Goal: Check status: Check status

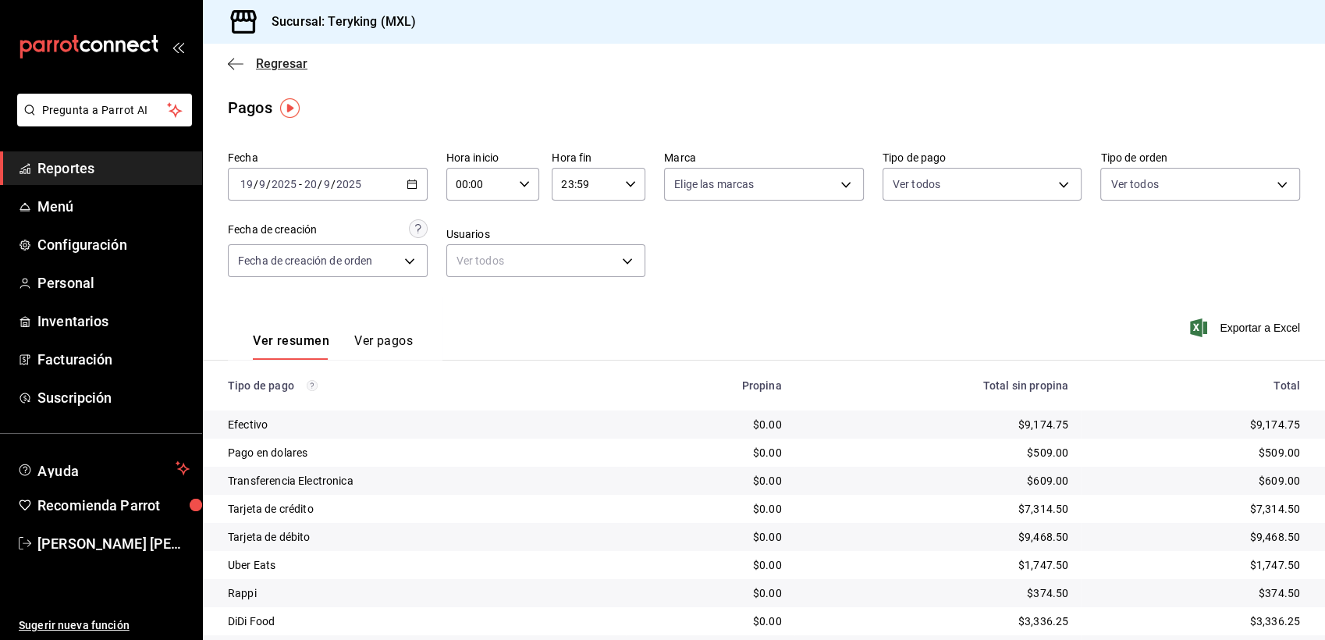
click at [294, 59] on span "Regresar" at bounding box center [282, 63] width 52 height 15
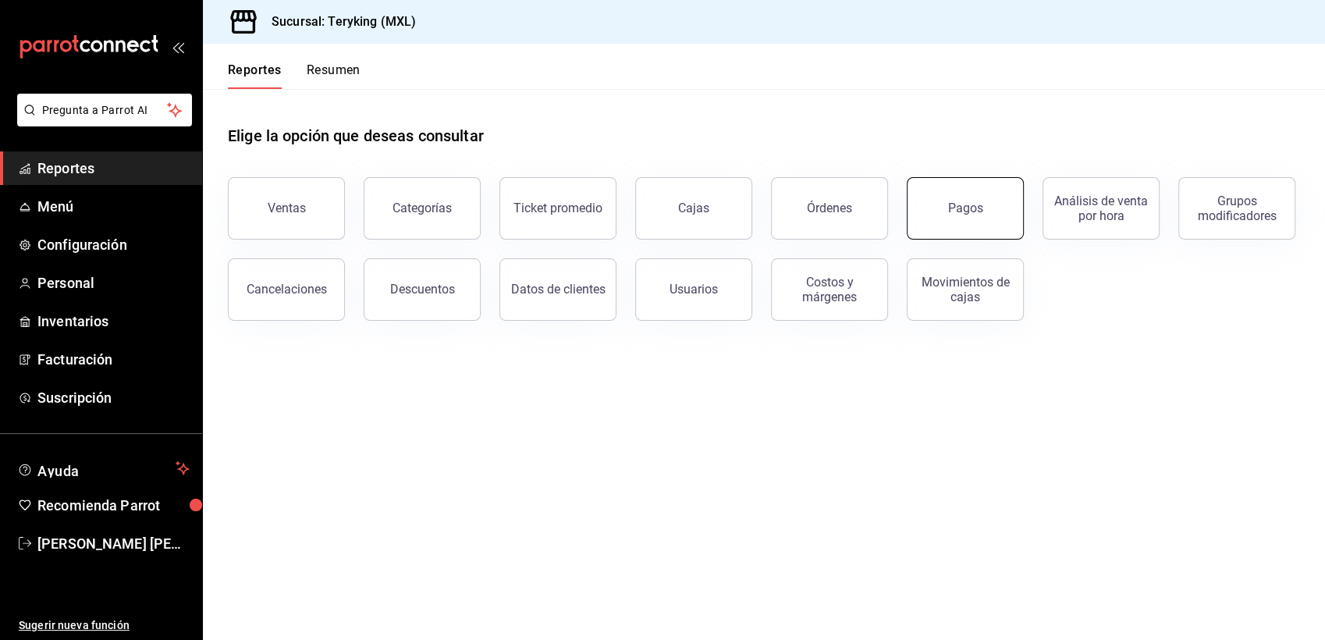
click at [982, 195] on button "Pagos" at bounding box center [965, 208] width 117 height 62
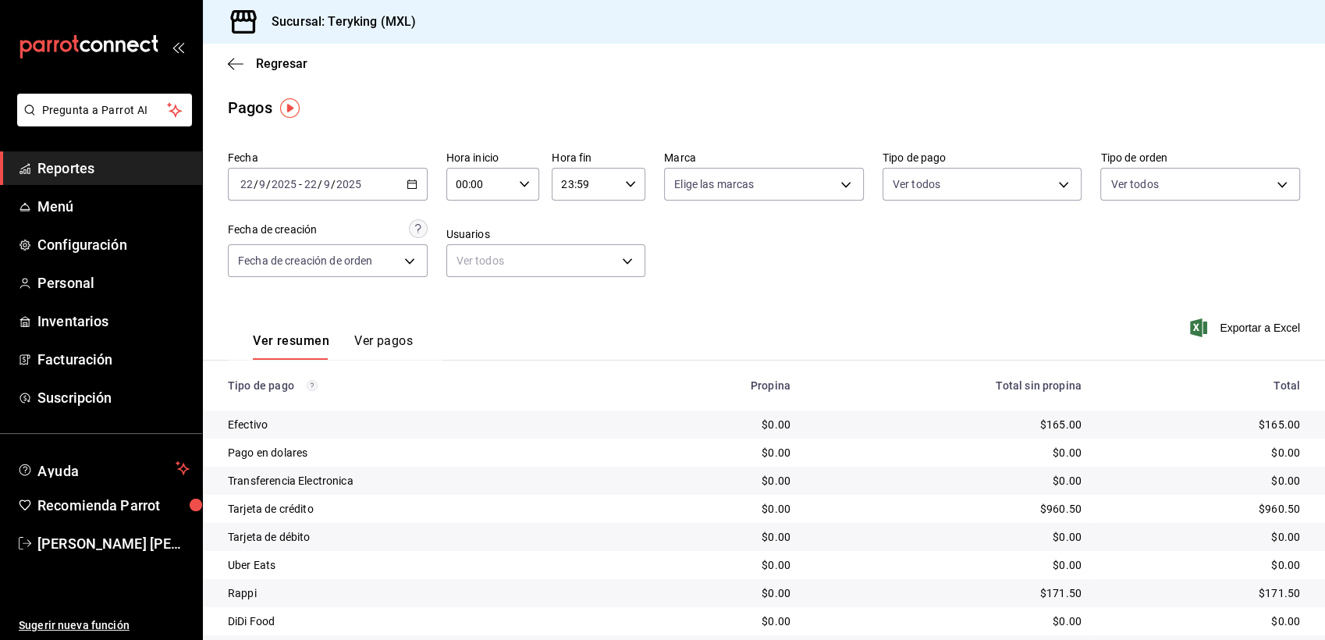
click at [59, 168] on span "Reportes" at bounding box center [113, 168] width 152 height 21
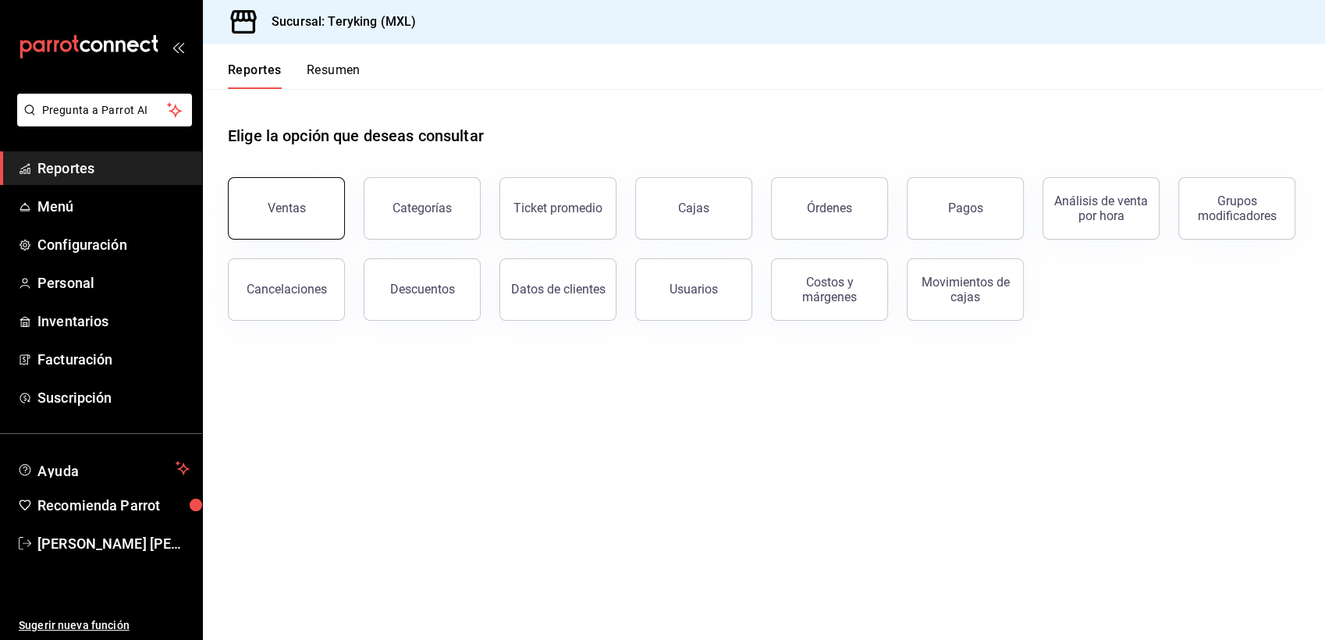
click at [309, 196] on button "Ventas" at bounding box center [286, 208] width 117 height 62
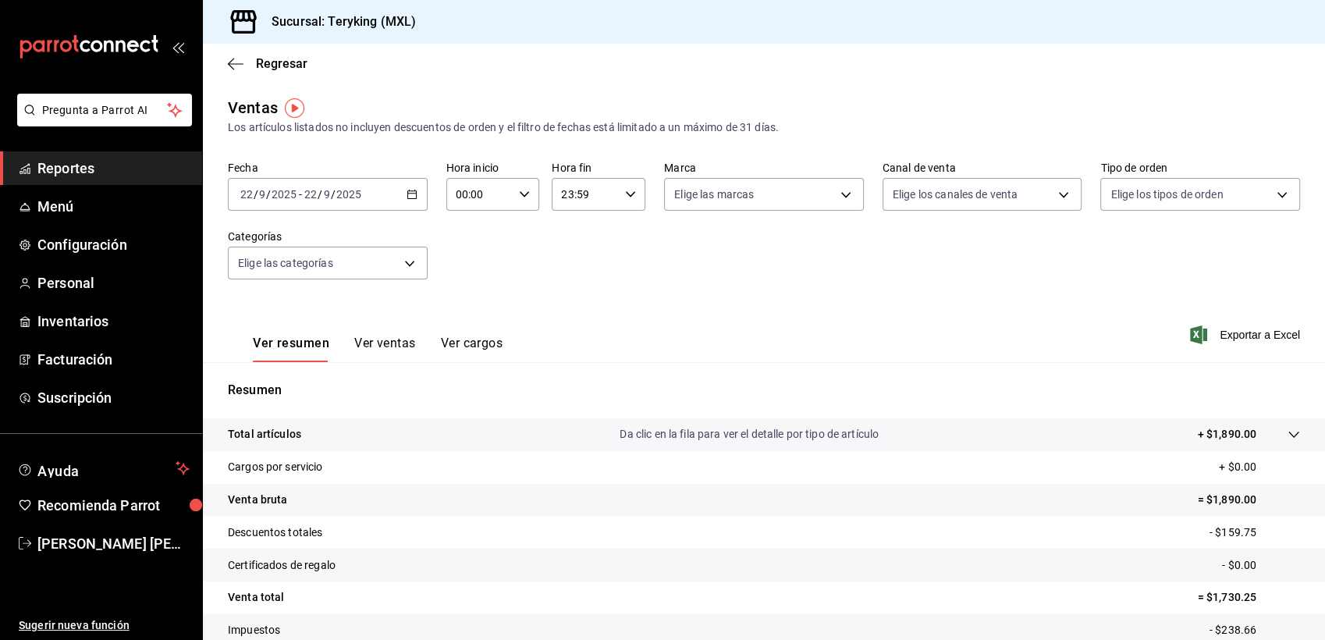
click at [410, 190] on icon "button" at bounding box center [412, 194] width 11 height 11
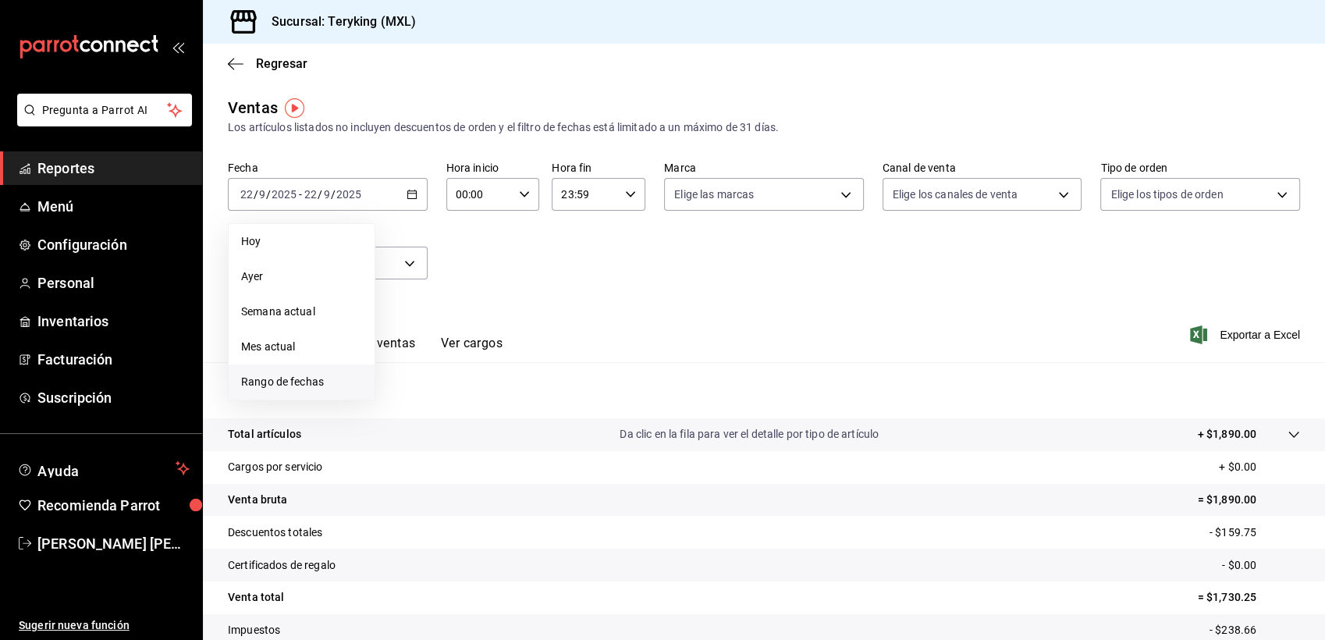
click at [281, 377] on span "Rango de fechas" at bounding box center [301, 382] width 121 height 16
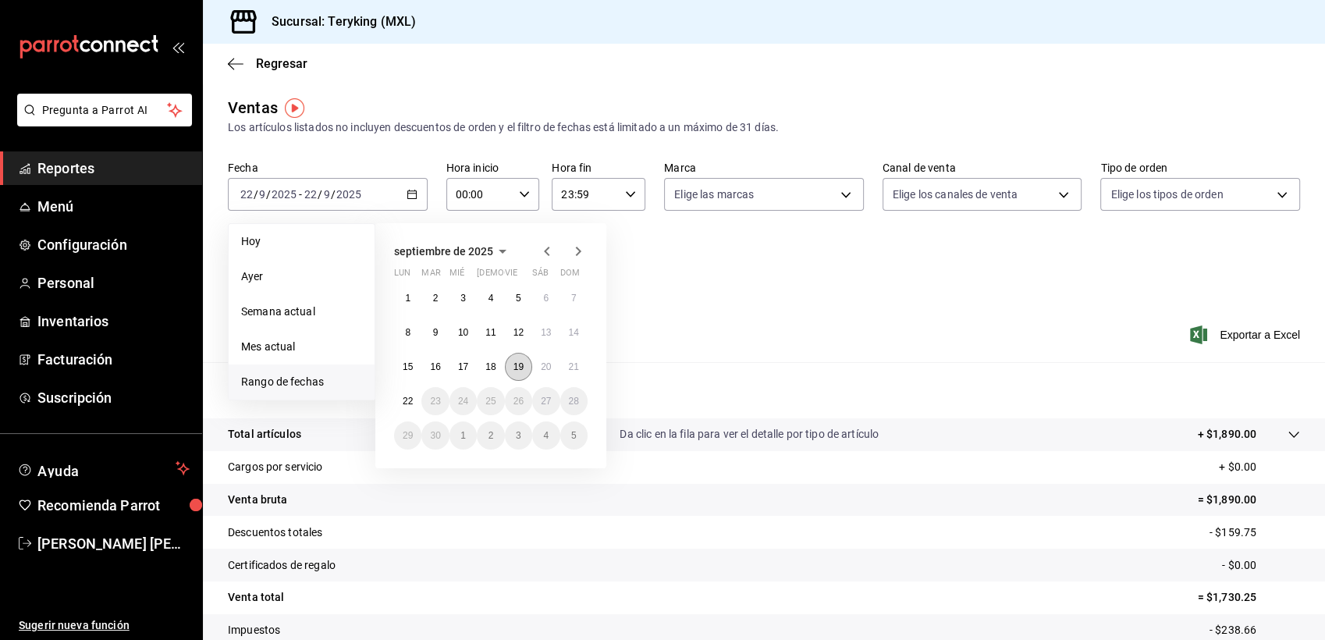
click at [529, 371] on button "19" at bounding box center [518, 367] width 27 height 28
click at [542, 372] on abbr "20" at bounding box center [546, 366] width 10 height 11
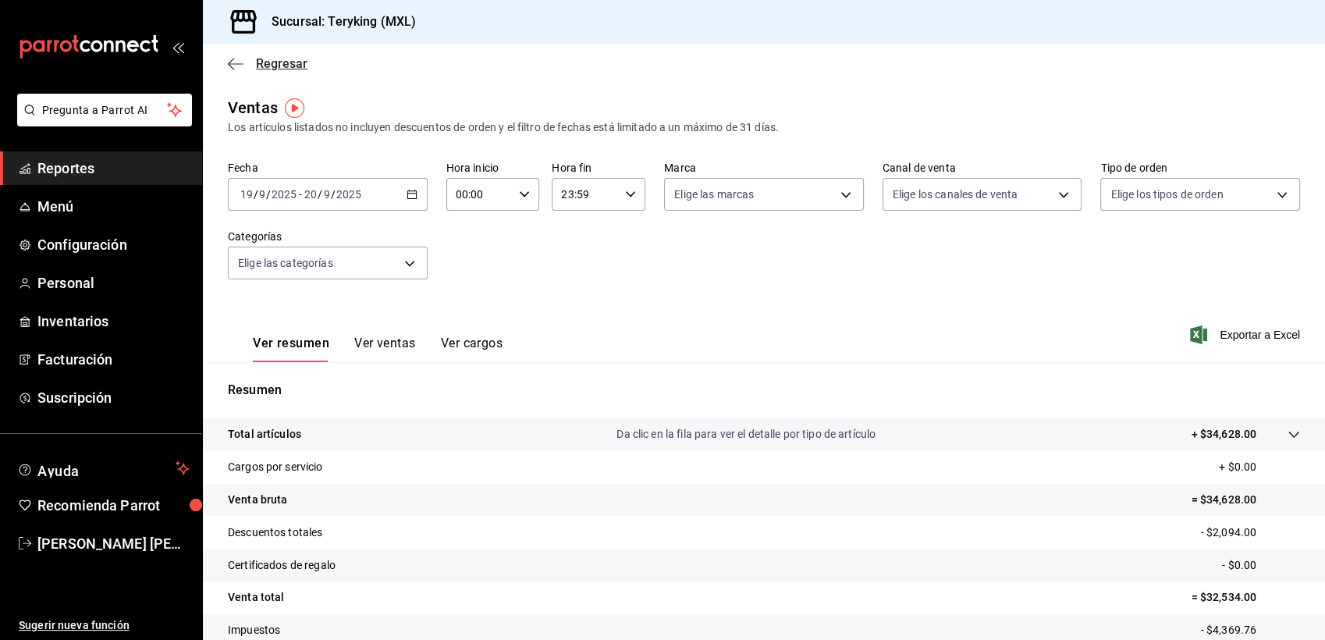
click at [276, 59] on span "Regresar" at bounding box center [282, 63] width 52 height 15
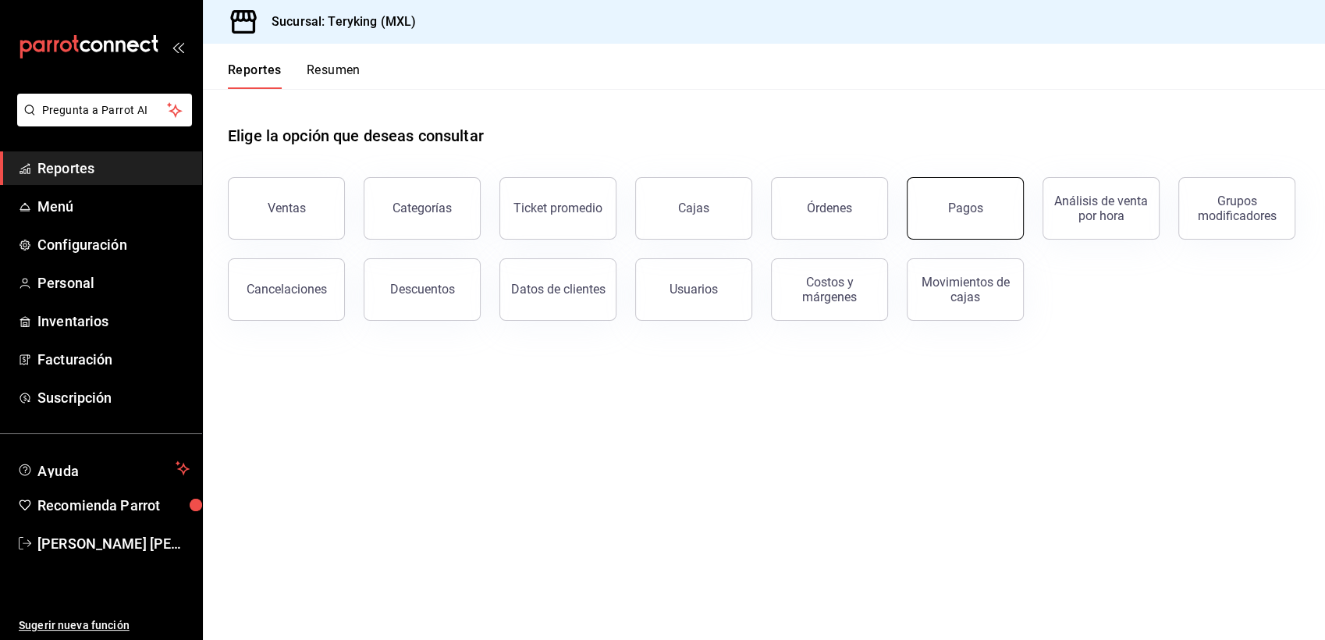
click at [988, 209] on button "Pagos" at bounding box center [965, 208] width 117 height 62
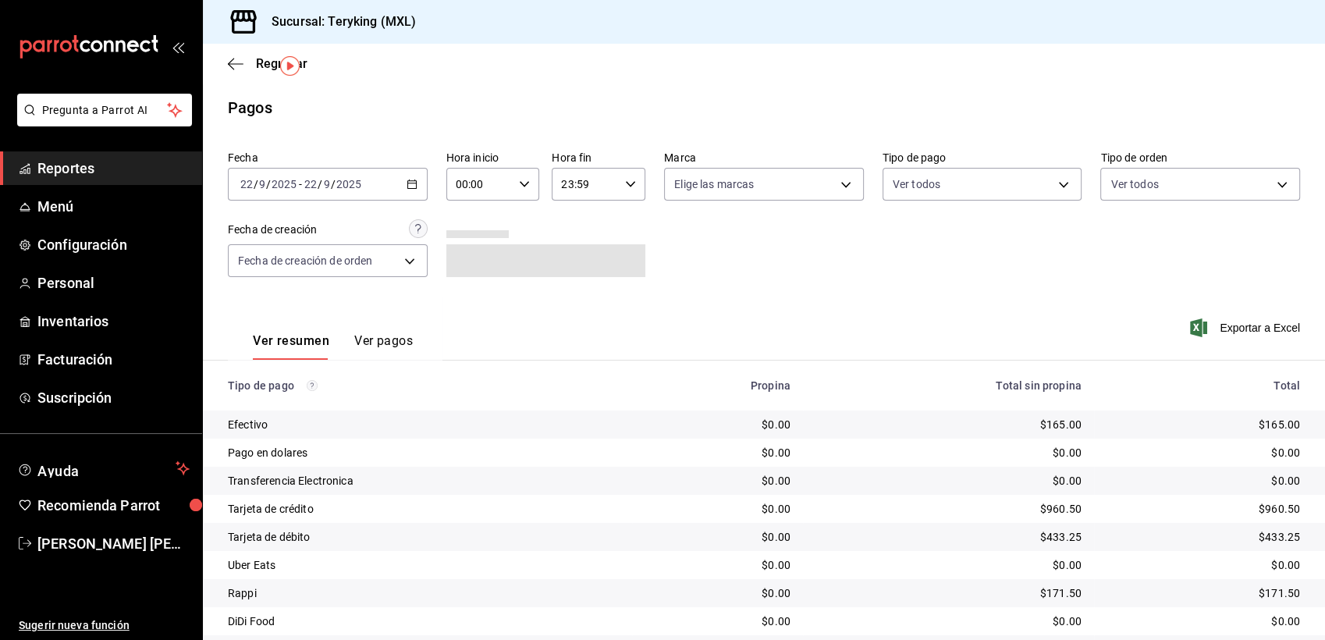
scroll to position [49, 0]
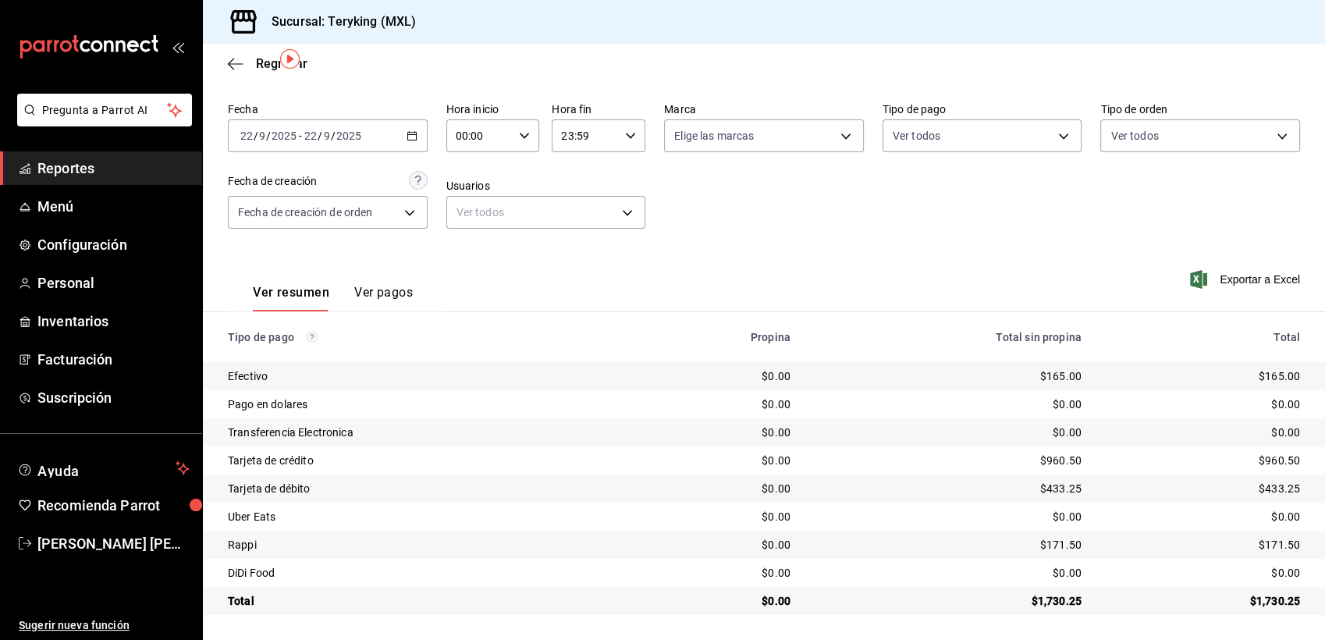
click at [407, 138] on icon "button" at bounding box center [412, 135] width 11 height 11
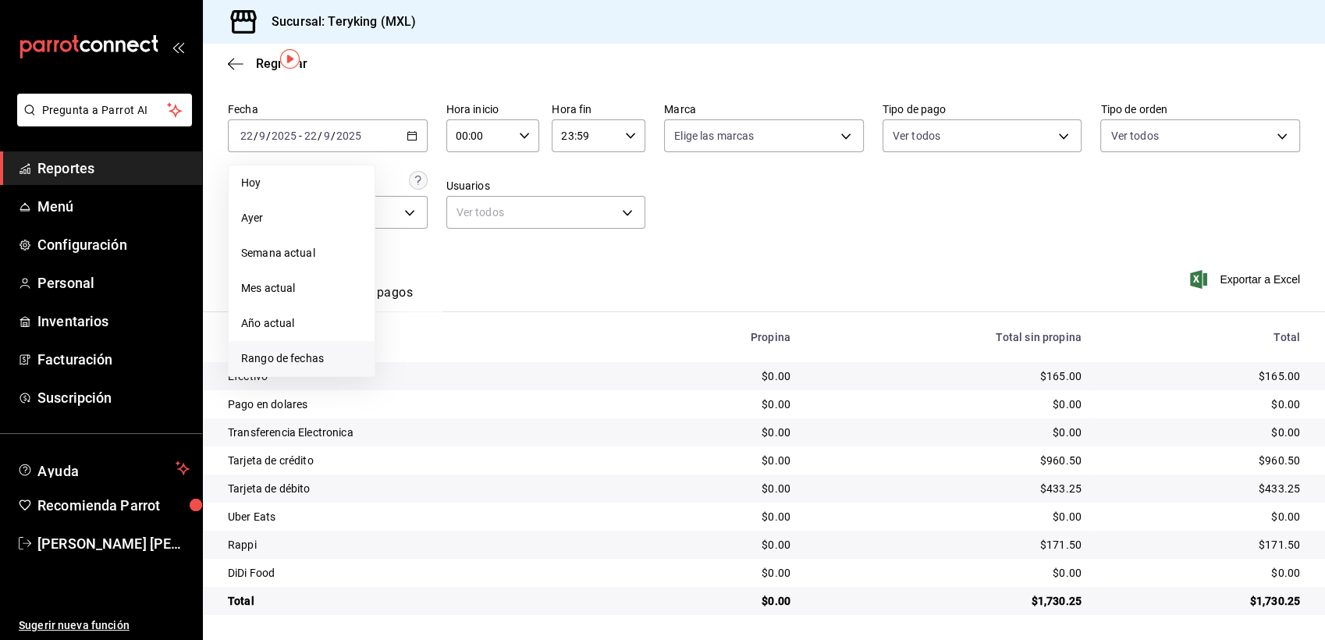
click at [289, 362] on span "Rango de fechas" at bounding box center [301, 358] width 121 height 16
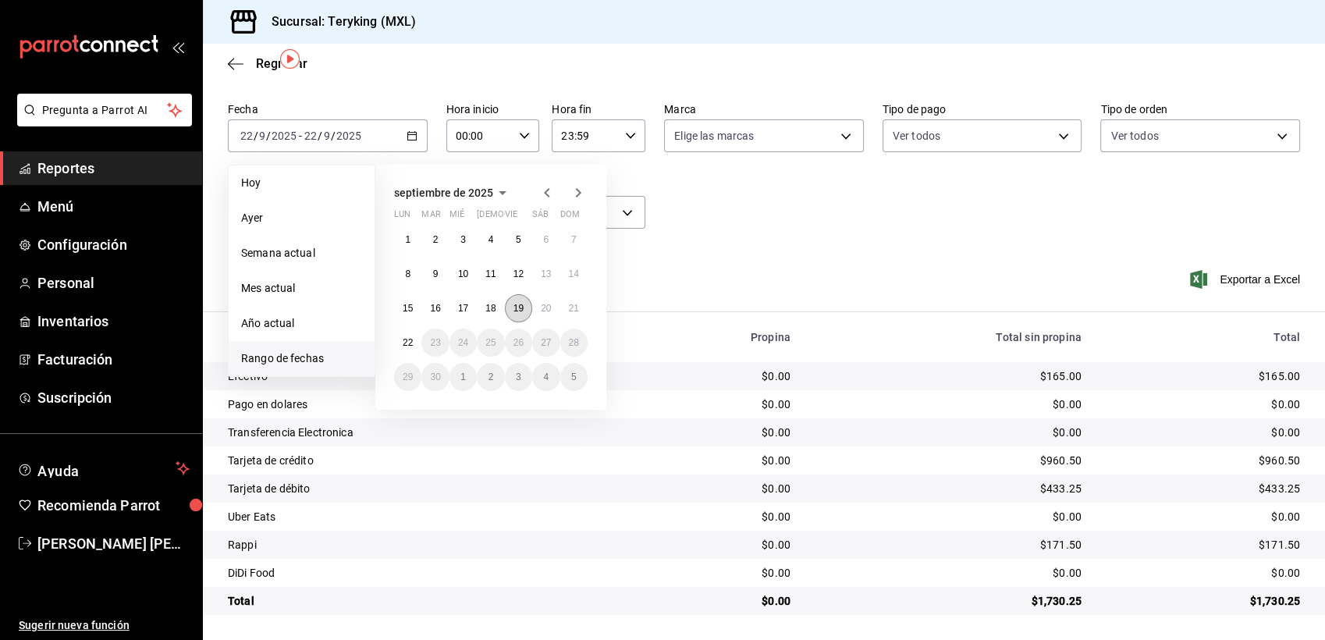
click at [518, 315] on button "19" at bounding box center [518, 308] width 27 height 28
click at [549, 307] on abbr "20" at bounding box center [546, 308] width 10 height 11
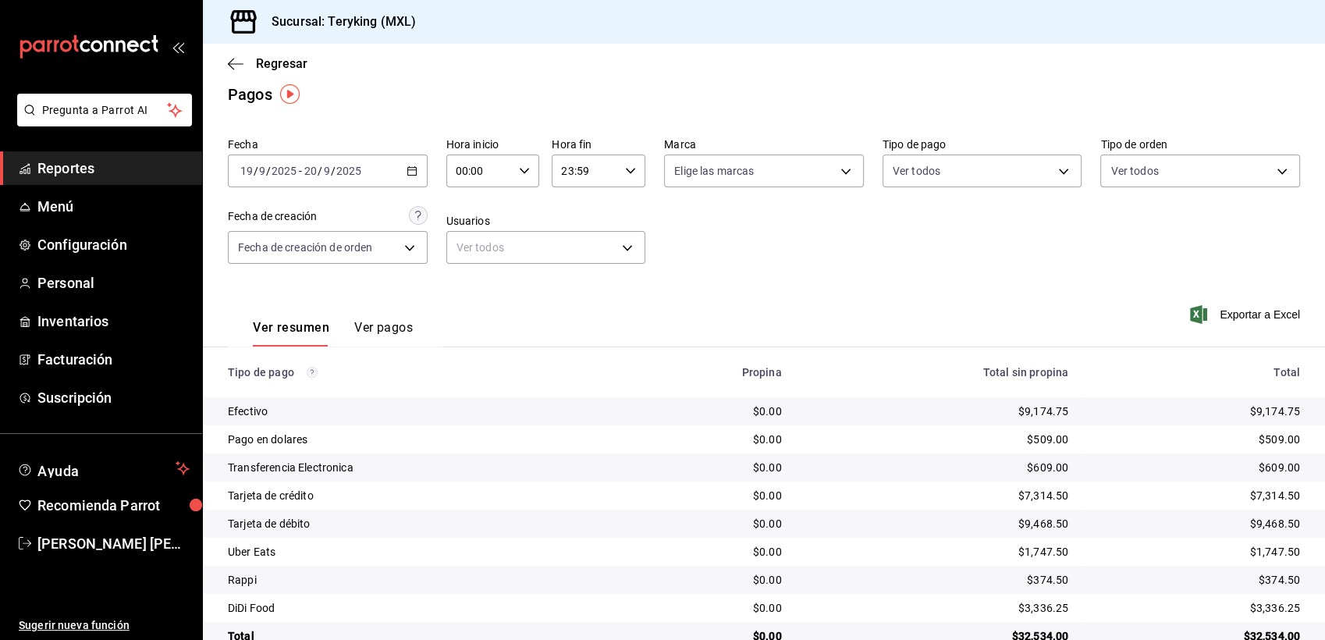
scroll to position [49, 0]
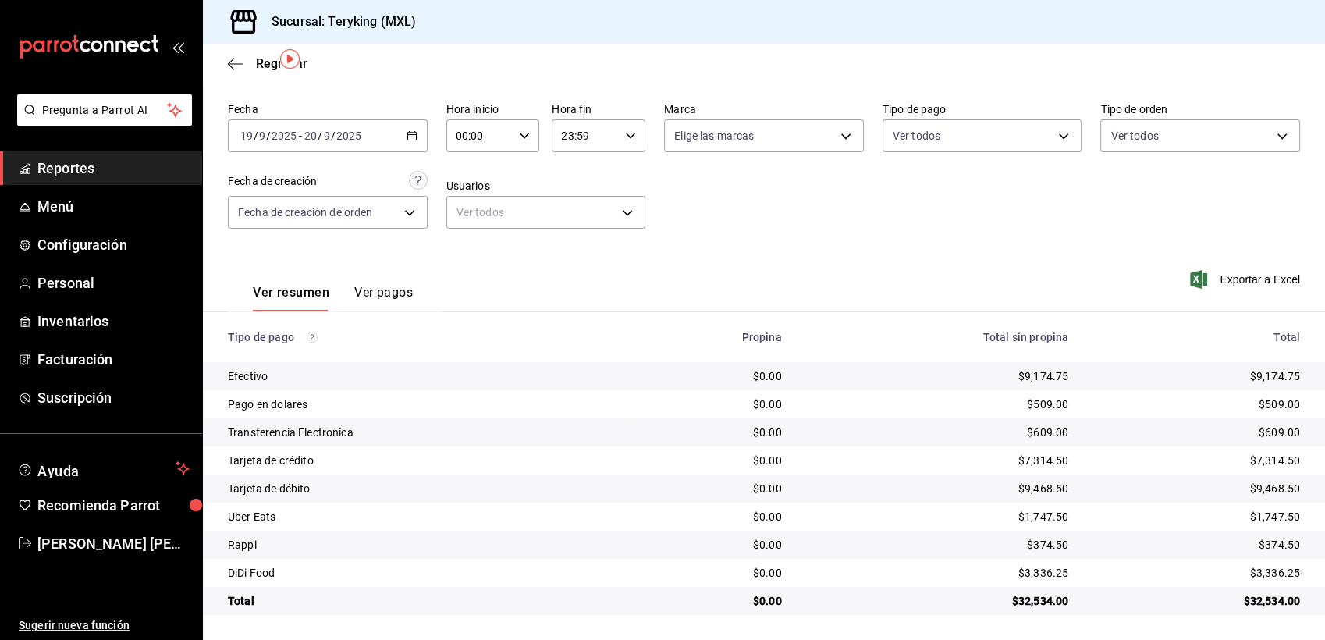
click at [103, 168] on span "Reportes" at bounding box center [113, 168] width 152 height 21
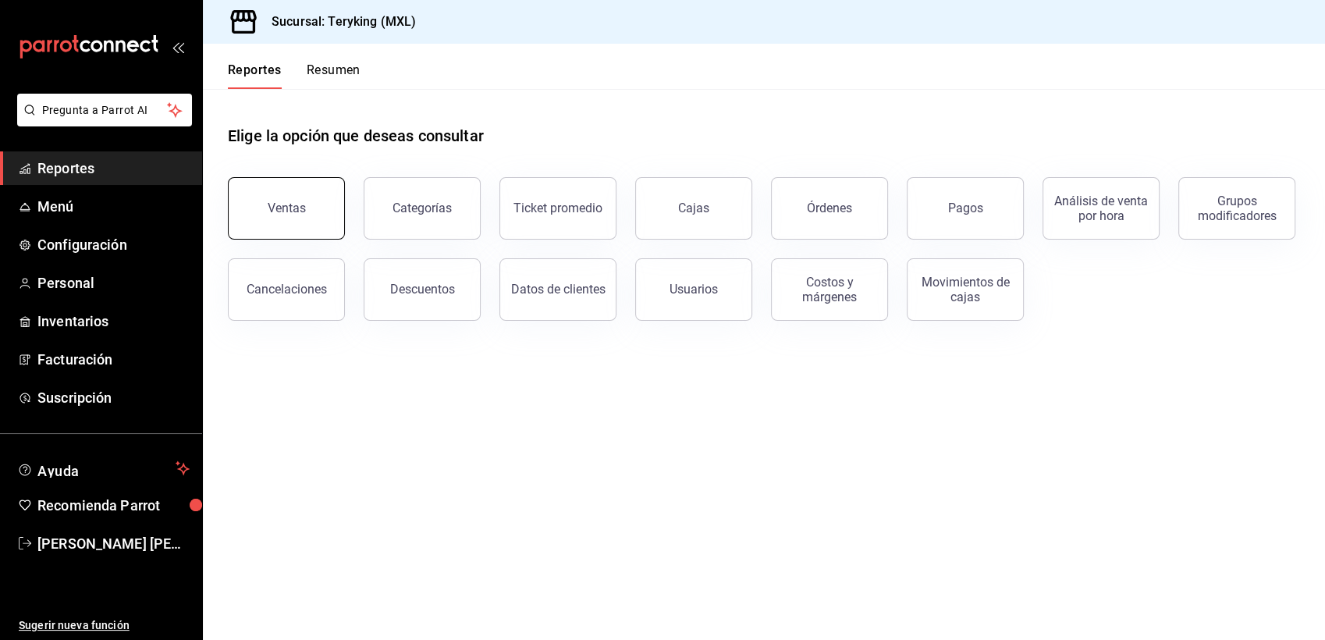
click at [279, 215] on button "Ventas" at bounding box center [286, 208] width 117 height 62
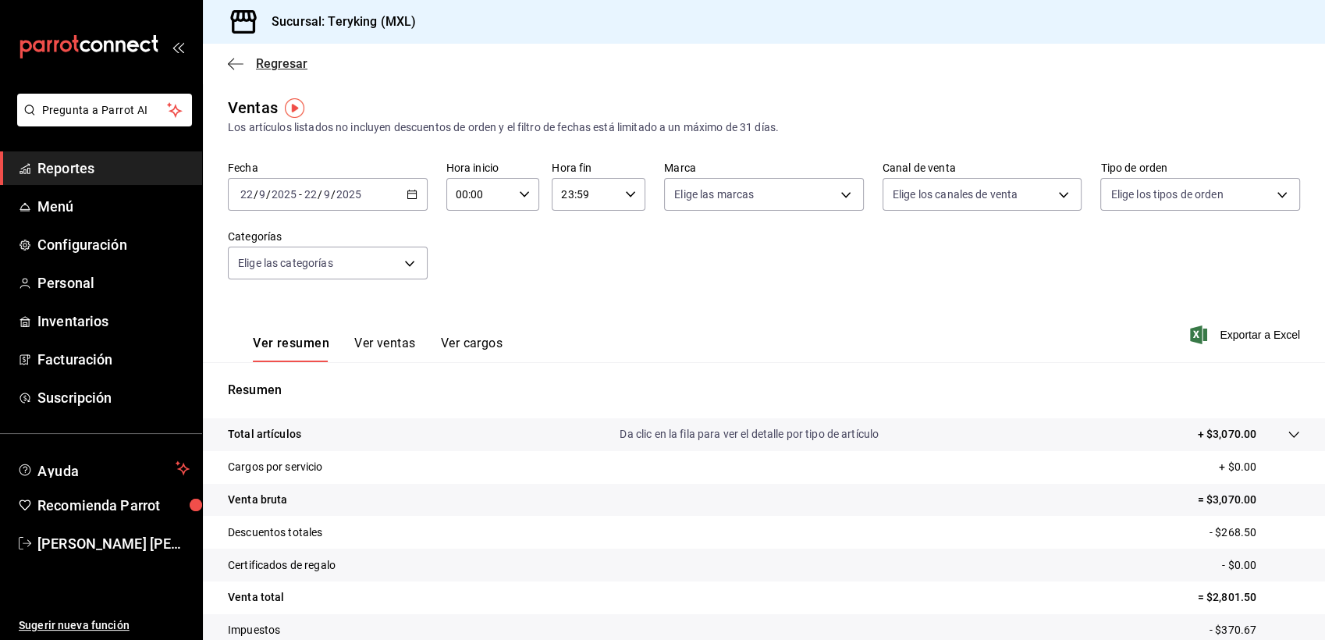
click at [287, 64] on span "Regresar" at bounding box center [282, 63] width 52 height 15
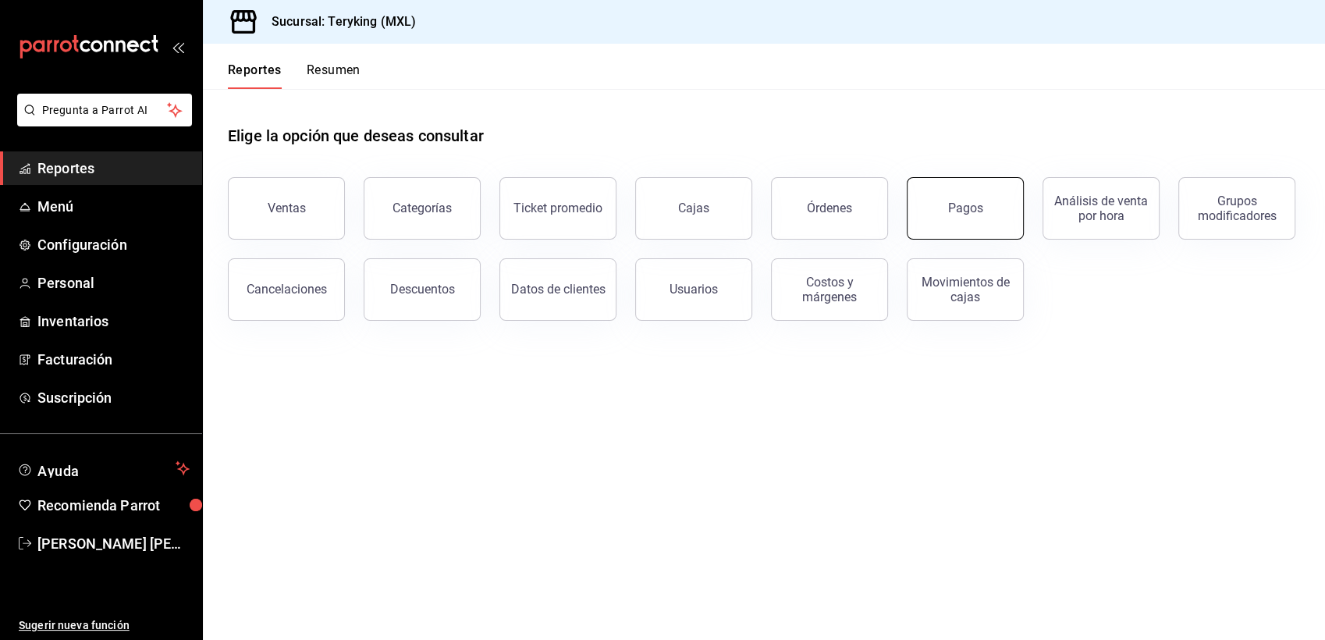
click at [948, 201] on button "Pagos" at bounding box center [965, 208] width 117 height 62
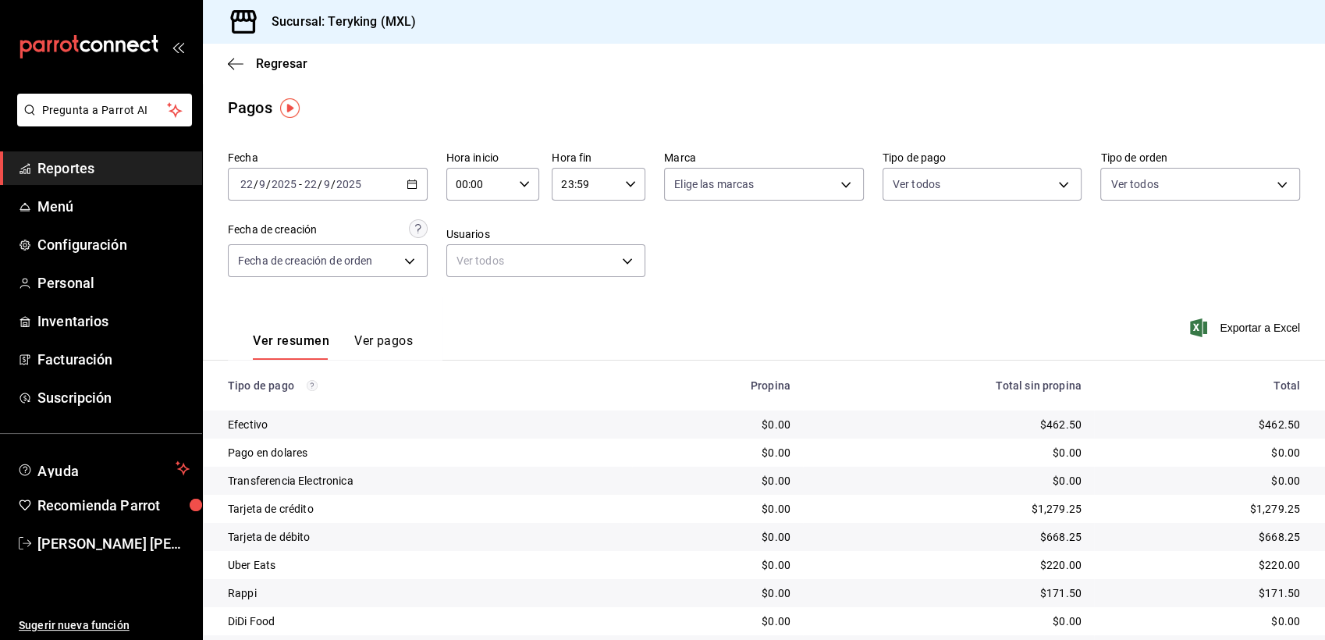
click at [278, 73] on div "Regresar" at bounding box center [764, 64] width 1122 height 40
click at [289, 65] on span "Regresar" at bounding box center [282, 63] width 52 height 15
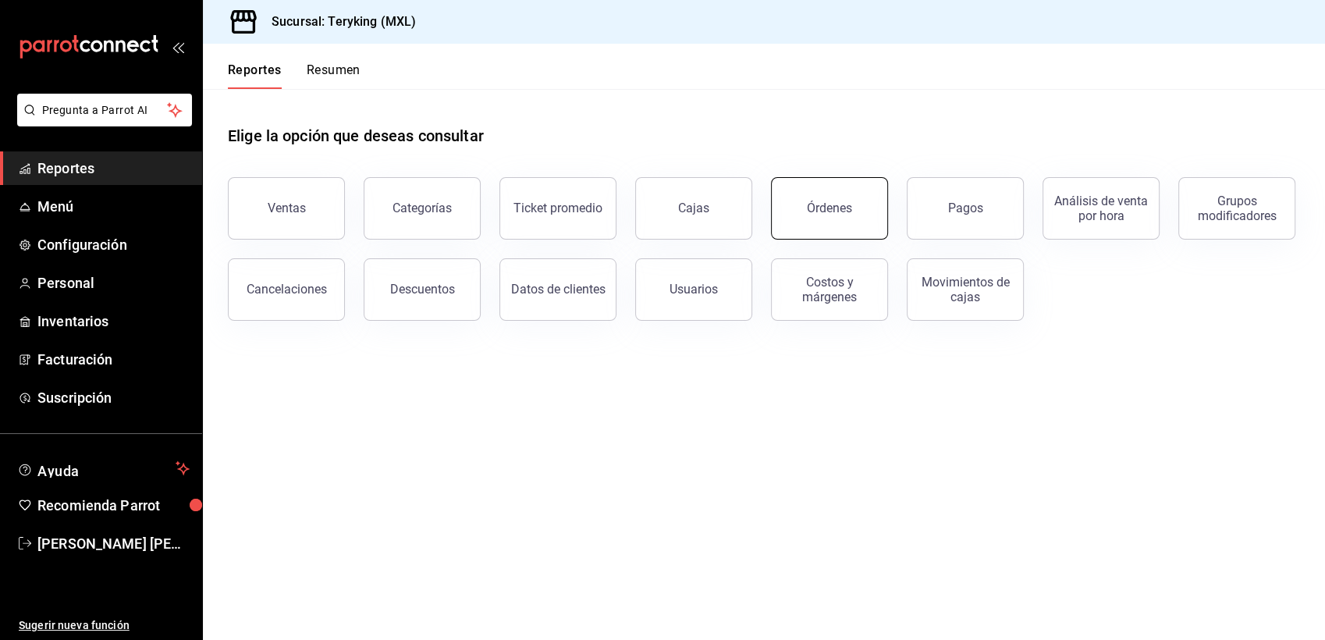
click at [841, 201] on div "Órdenes" at bounding box center [829, 208] width 45 height 15
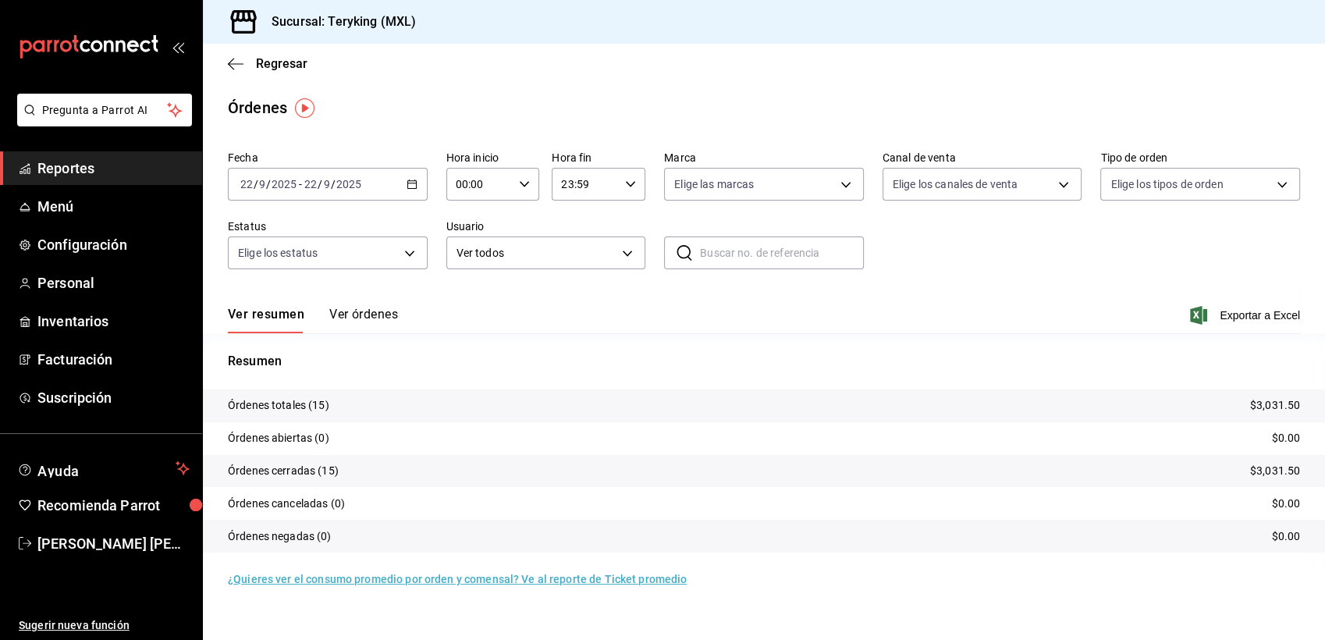
click at [369, 315] on button "Ver órdenes" at bounding box center [363, 320] width 69 height 27
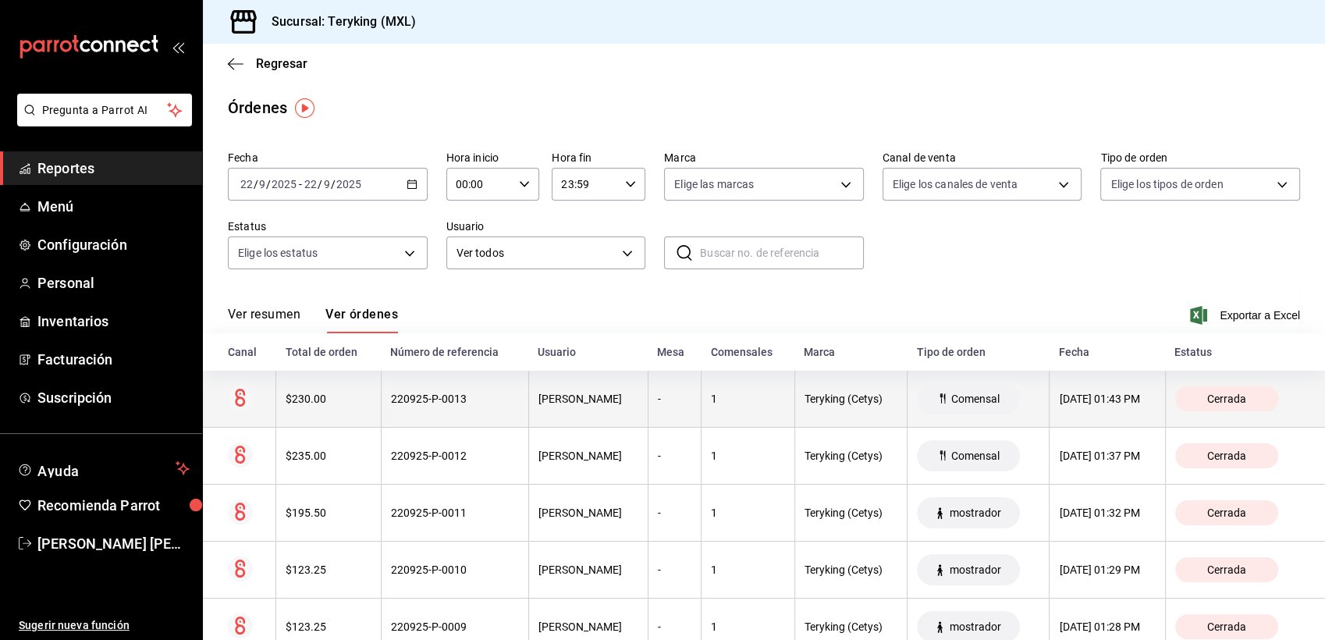
click at [574, 397] on div "[PERSON_NAME]" at bounding box center [589, 399] width 100 height 12
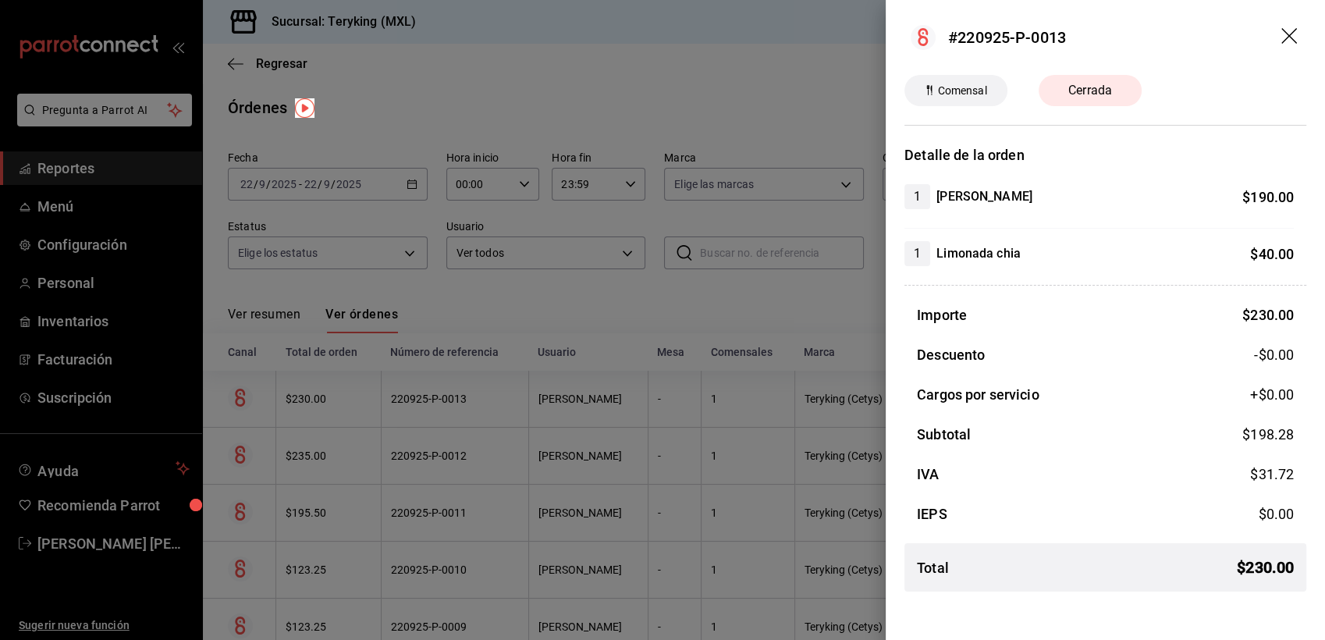
click at [581, 281] on div at bounding box center [662, 320] width 1325 height 640
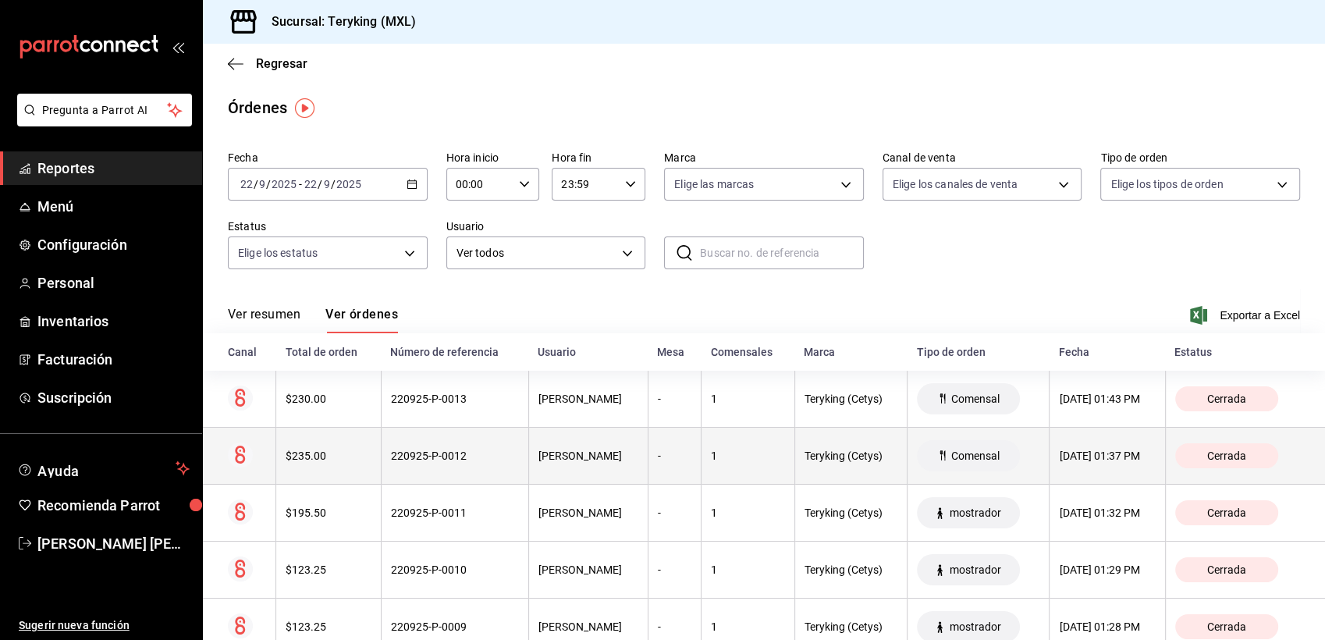
click at [449, 443] on th "220925-P-0012" at bounding box center [455, 456] width 148 height 57
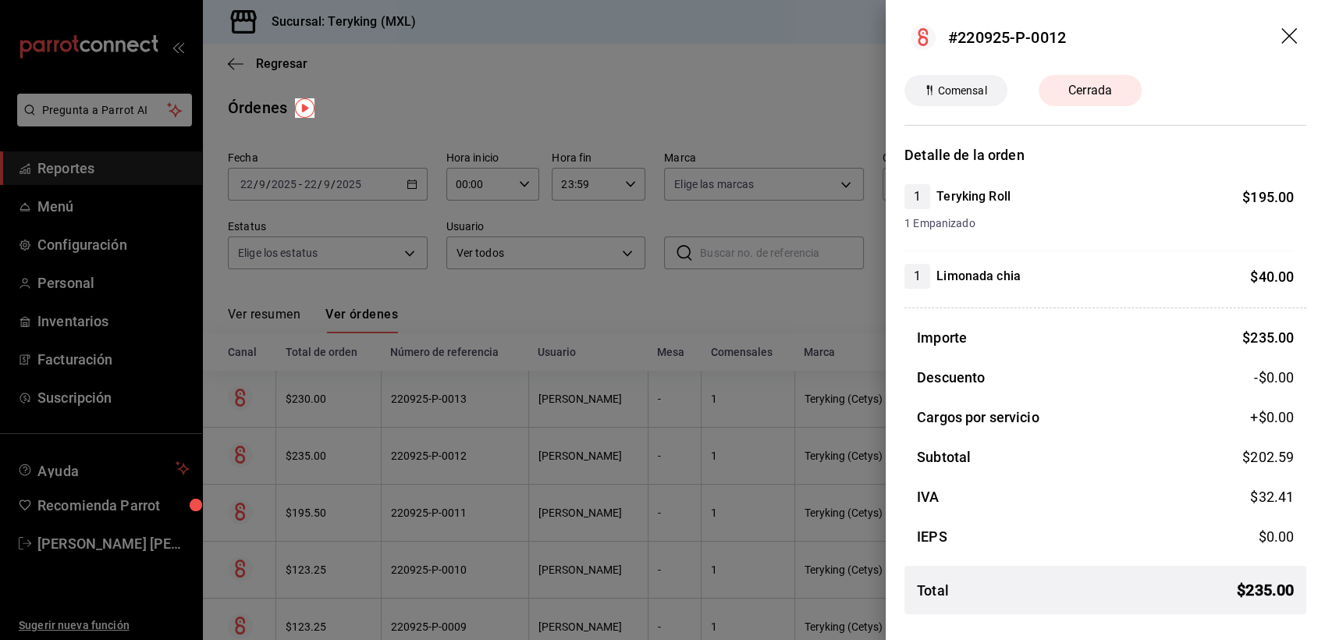
click at [571, 303] on div at bounding box center [662, 320] width 1325 height 640
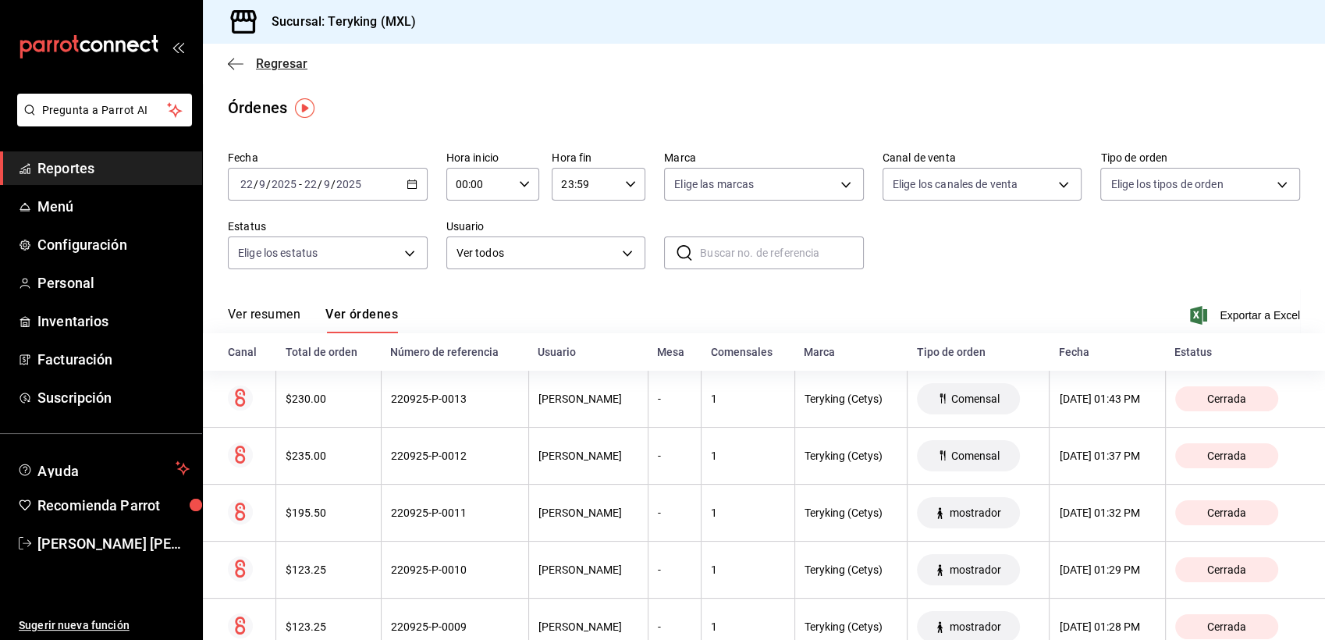
click at [297, 64] on span "Regresar" at bounding box center [282, 63] width 52 height 15
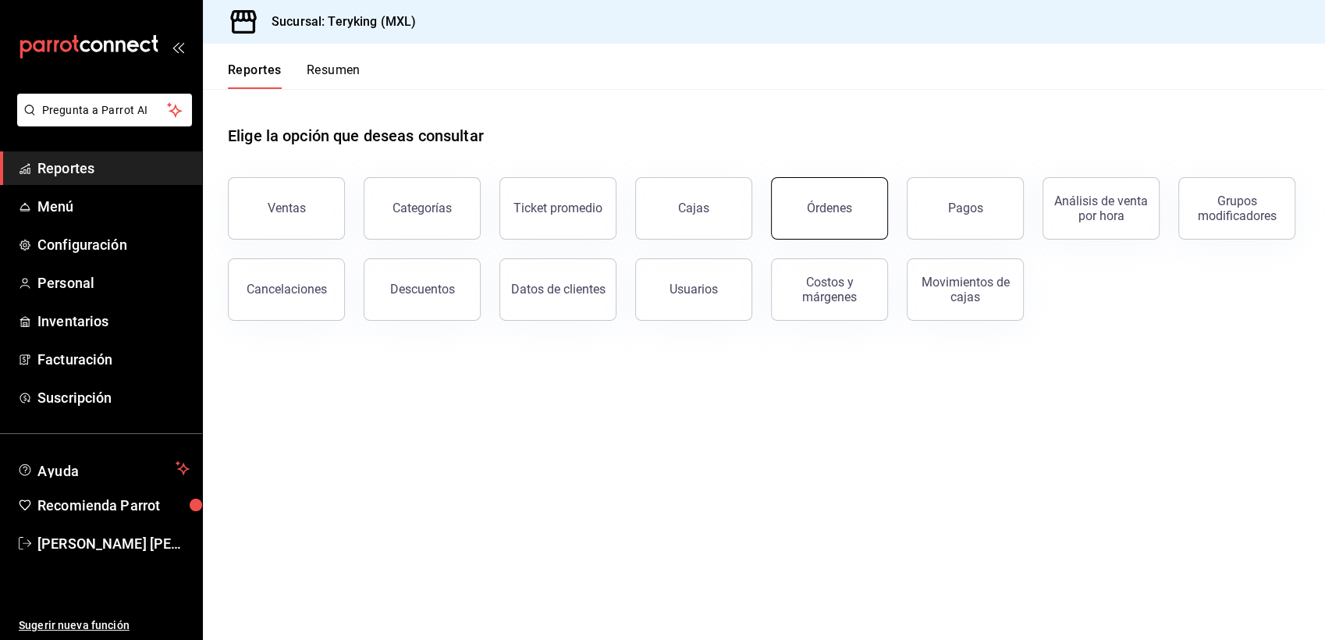
click at [835, 204] on div "Órdenes" at bounding box center [829, 208] width 45 height 15
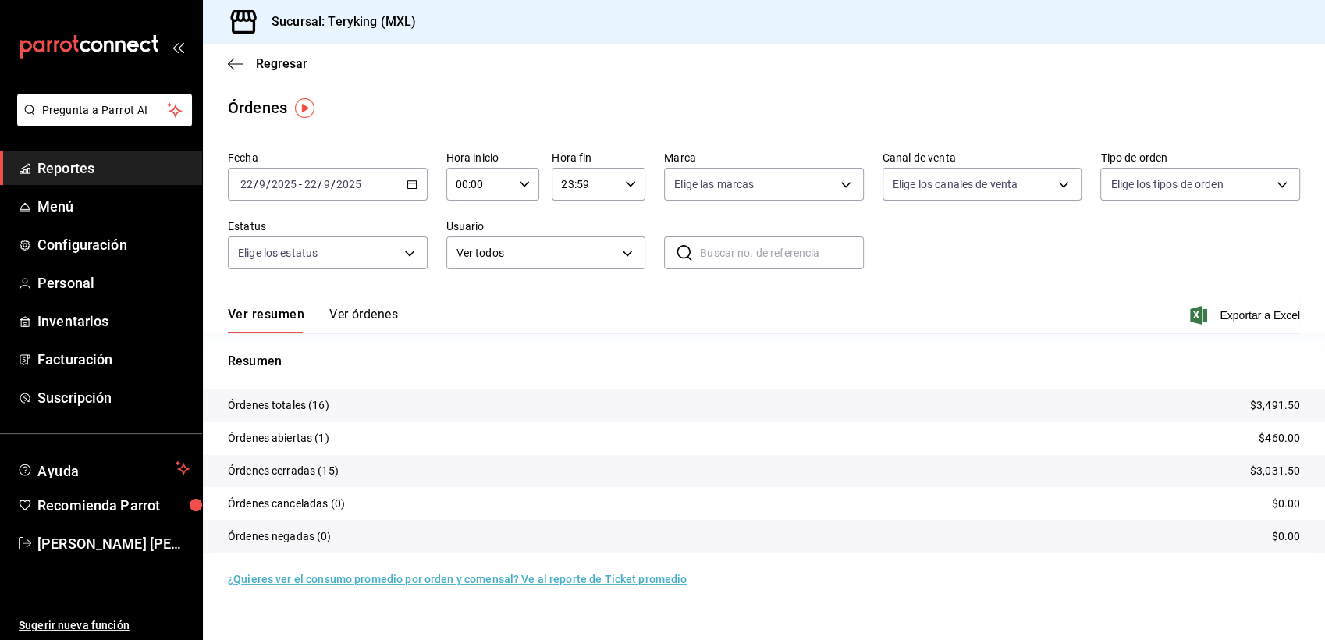
click at [357, 317] on button "Ver órdenes" at bounding box center [363, 320] width 69 height 27
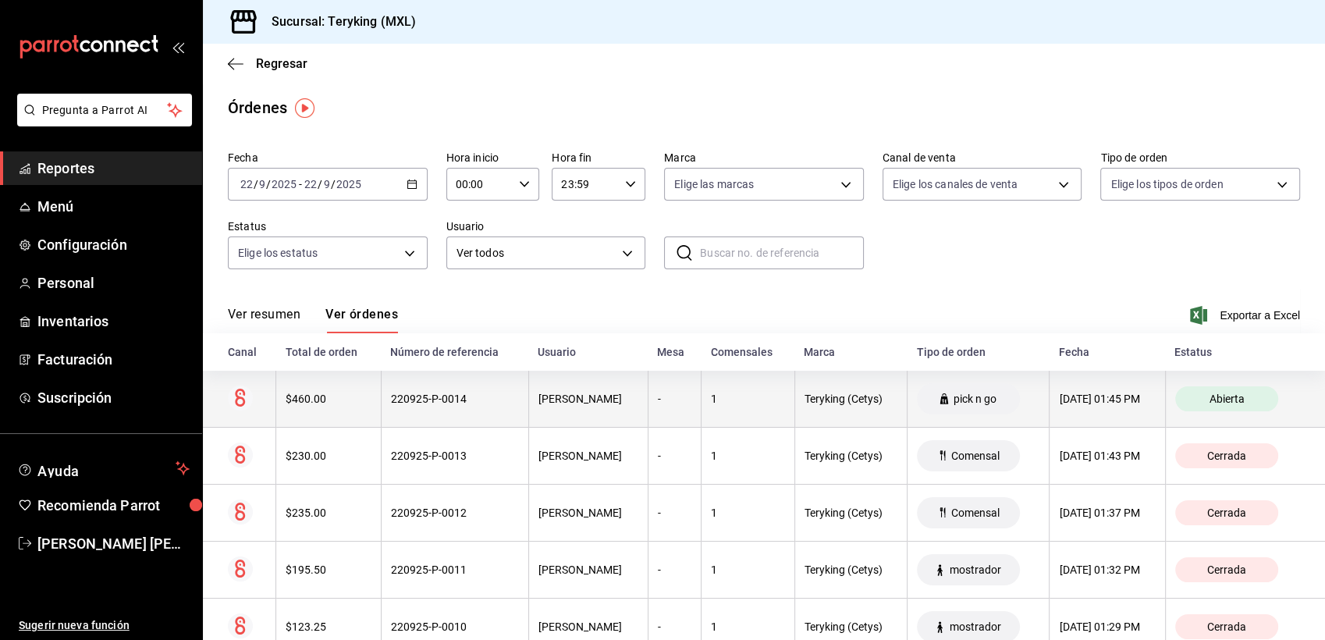
click at [410, 403] on div "220925-P-0014" at bounding box center [455, 399] width 128 height 12
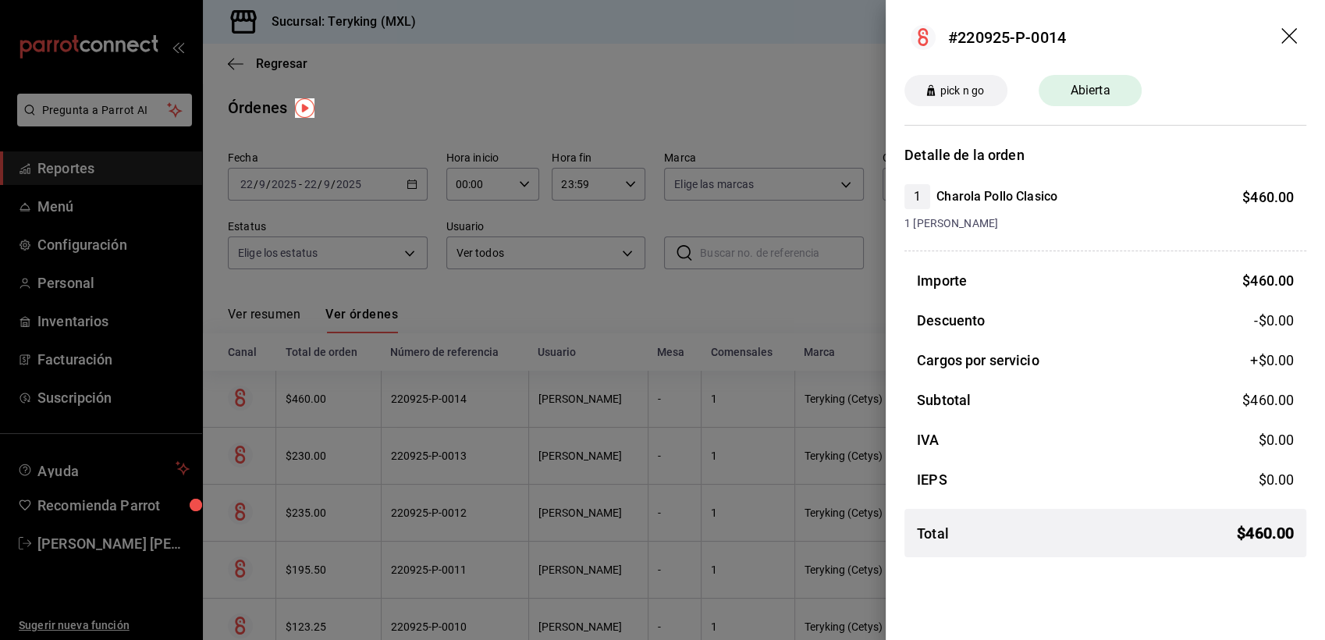
click at [487, 308] on div at bounding box center [662, 320] width 1325 height 640
